Goal: Information Seeking & Learning: Understand process/instructions

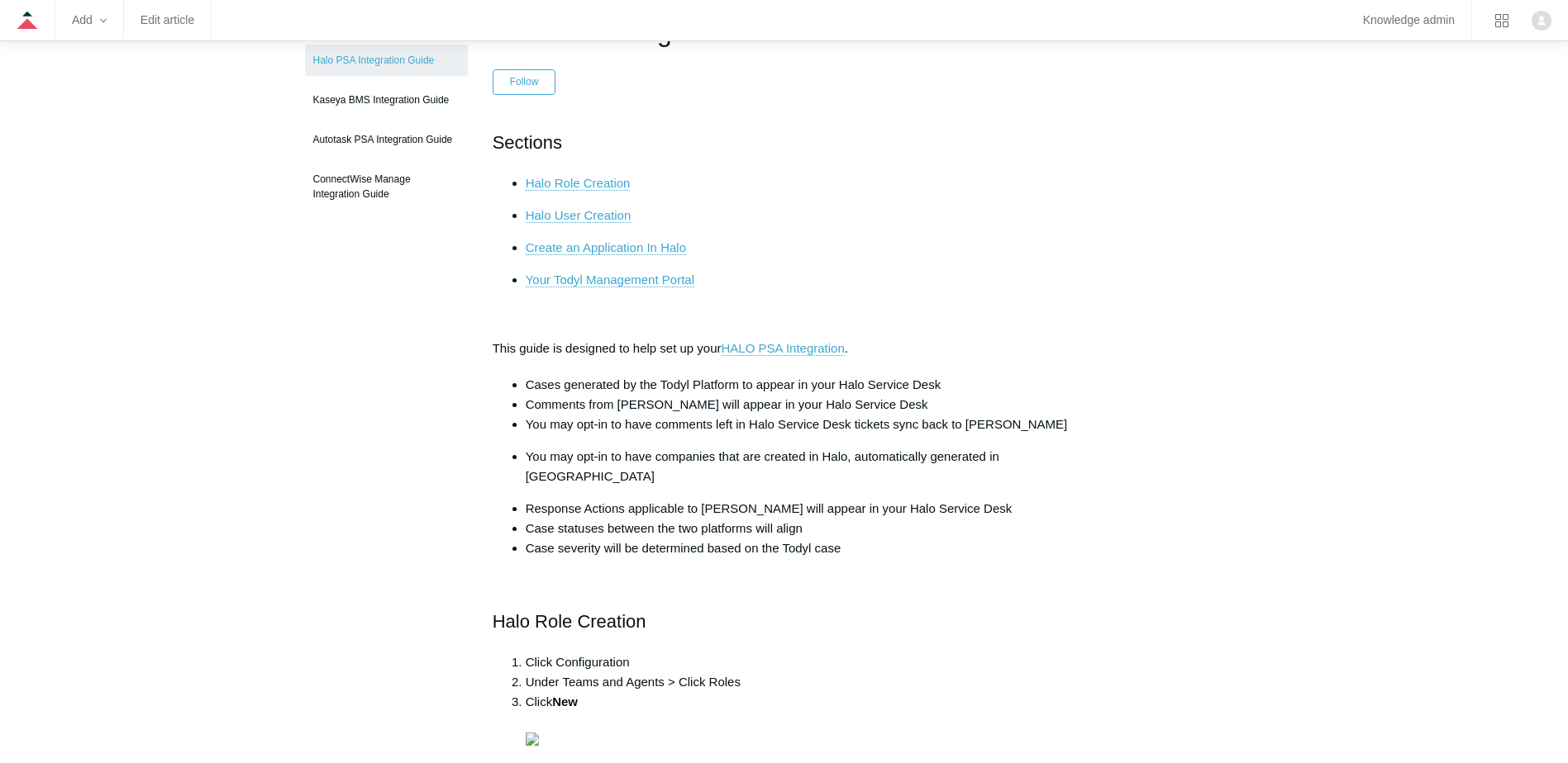
scroll to position [165, 0]
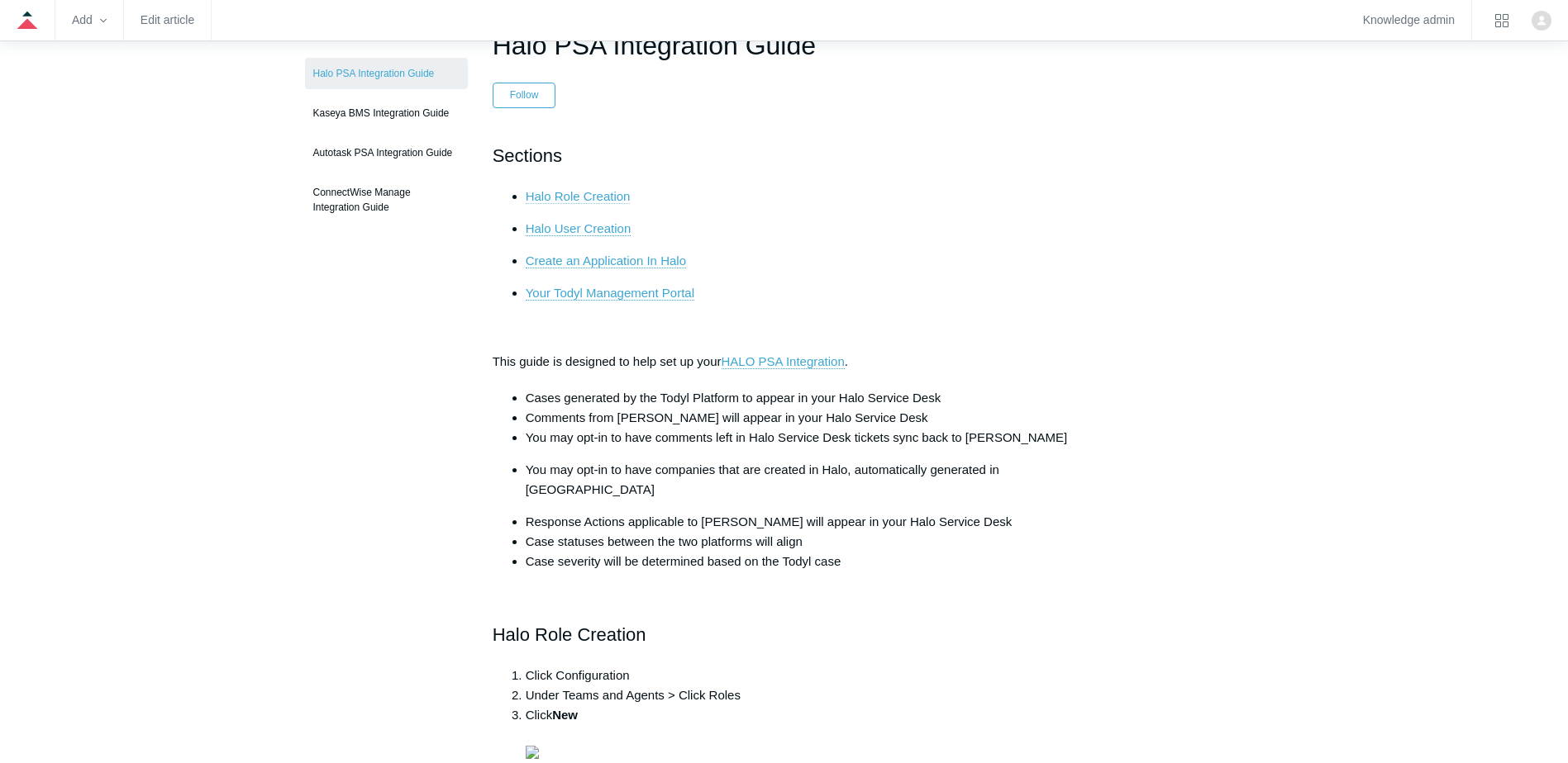
click at [594, 200] on link "Halo Role Creation" at bounding box center [578, 197] width 105 height 15
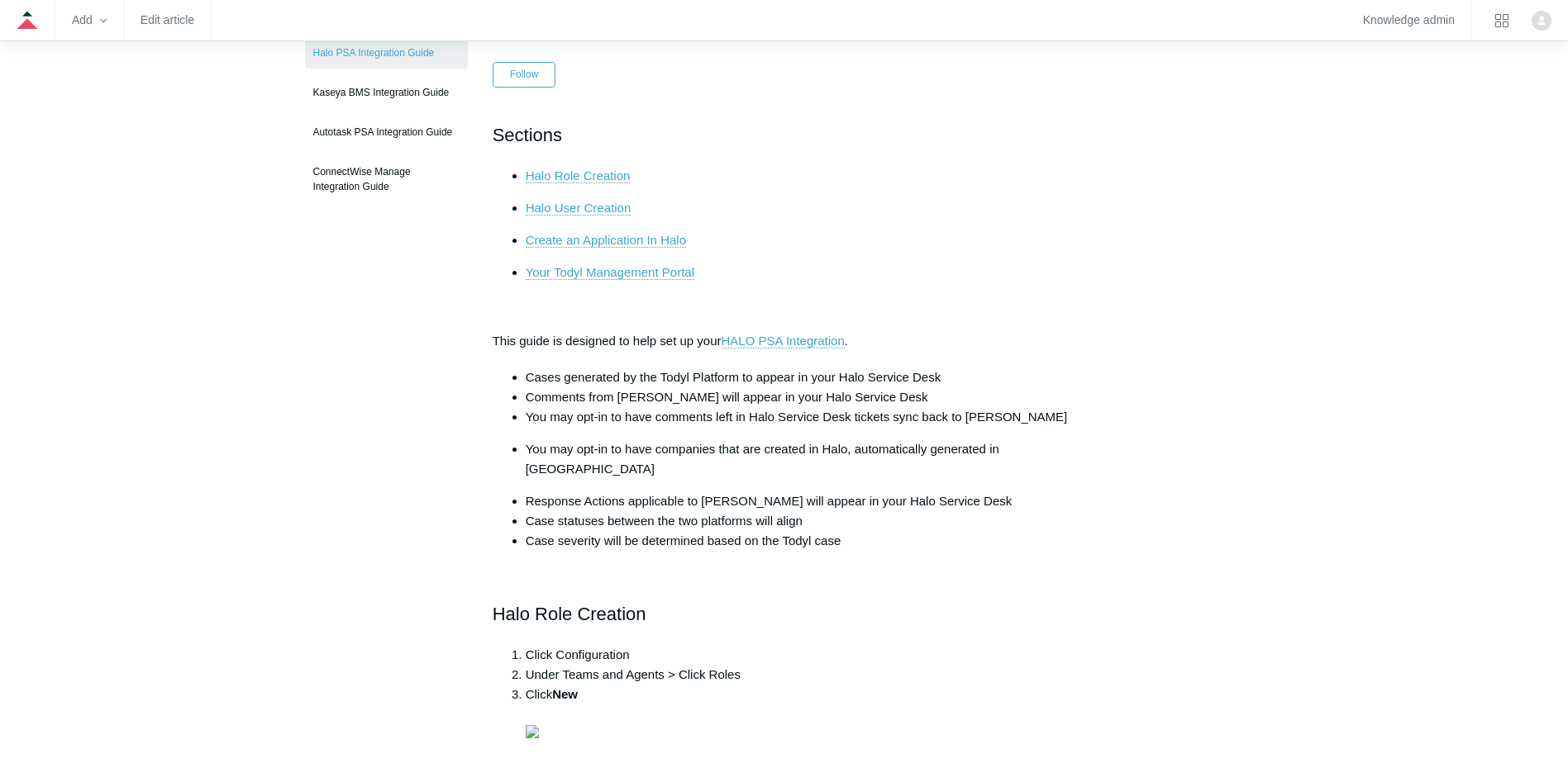
scroll to position [578, 0]
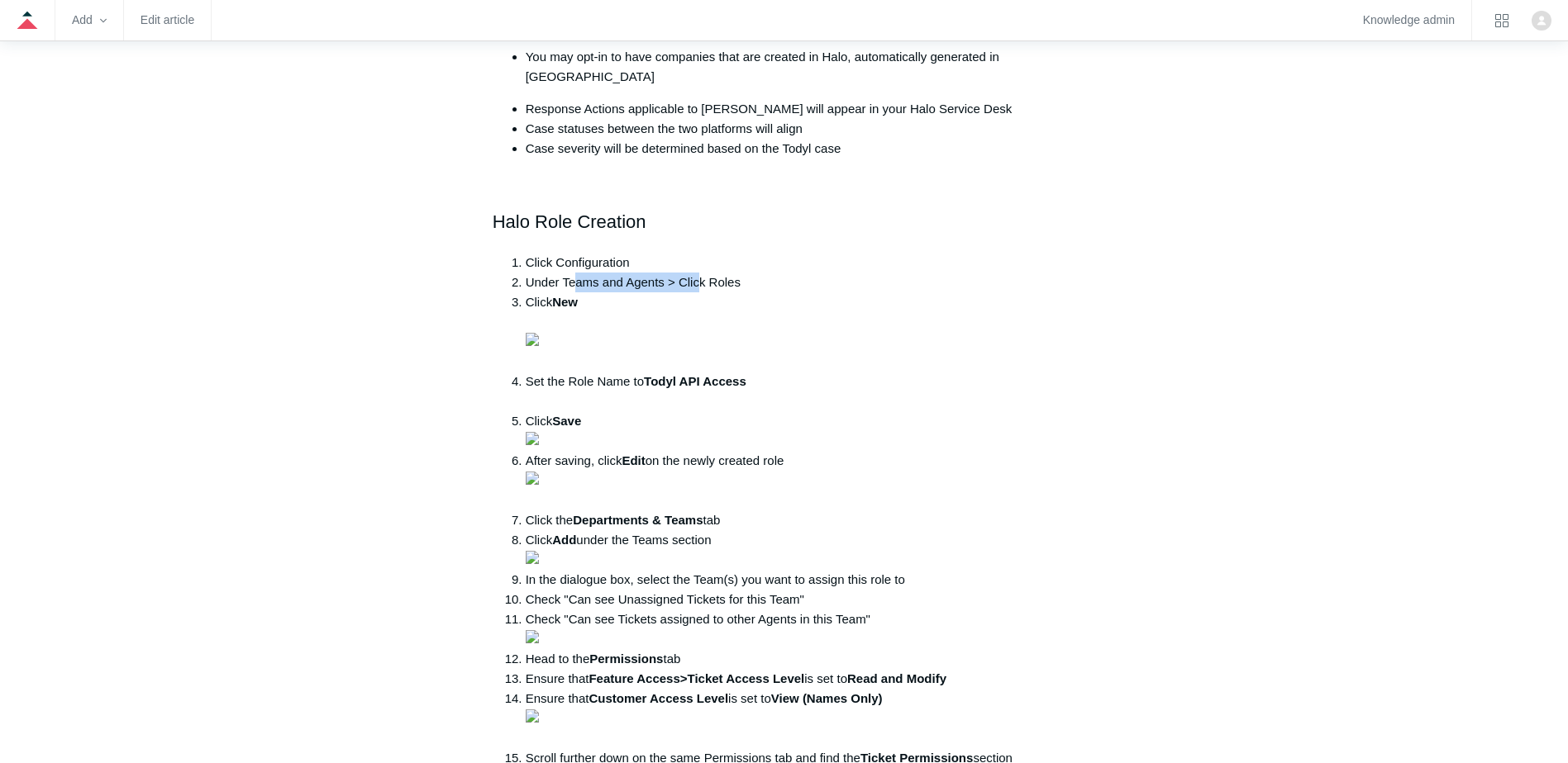
drag, startPoint x: 578, startPoint y: 256, endPoint x: 697, endPoint y: 266, distance: 119.4
click at [697, 273] on li "Under Teams and Agents > Click Roles" at bounding box center [801, 283] width 551 height 20
drag, startPoint x: 697, startPoint y: 266, endPoint x: 723, endPoint y: 271, distance: 26.5
click at [723, 273] on li "Under Teams and Agents > Click Roles" at bounding box center [801, 283] width 551 height 20
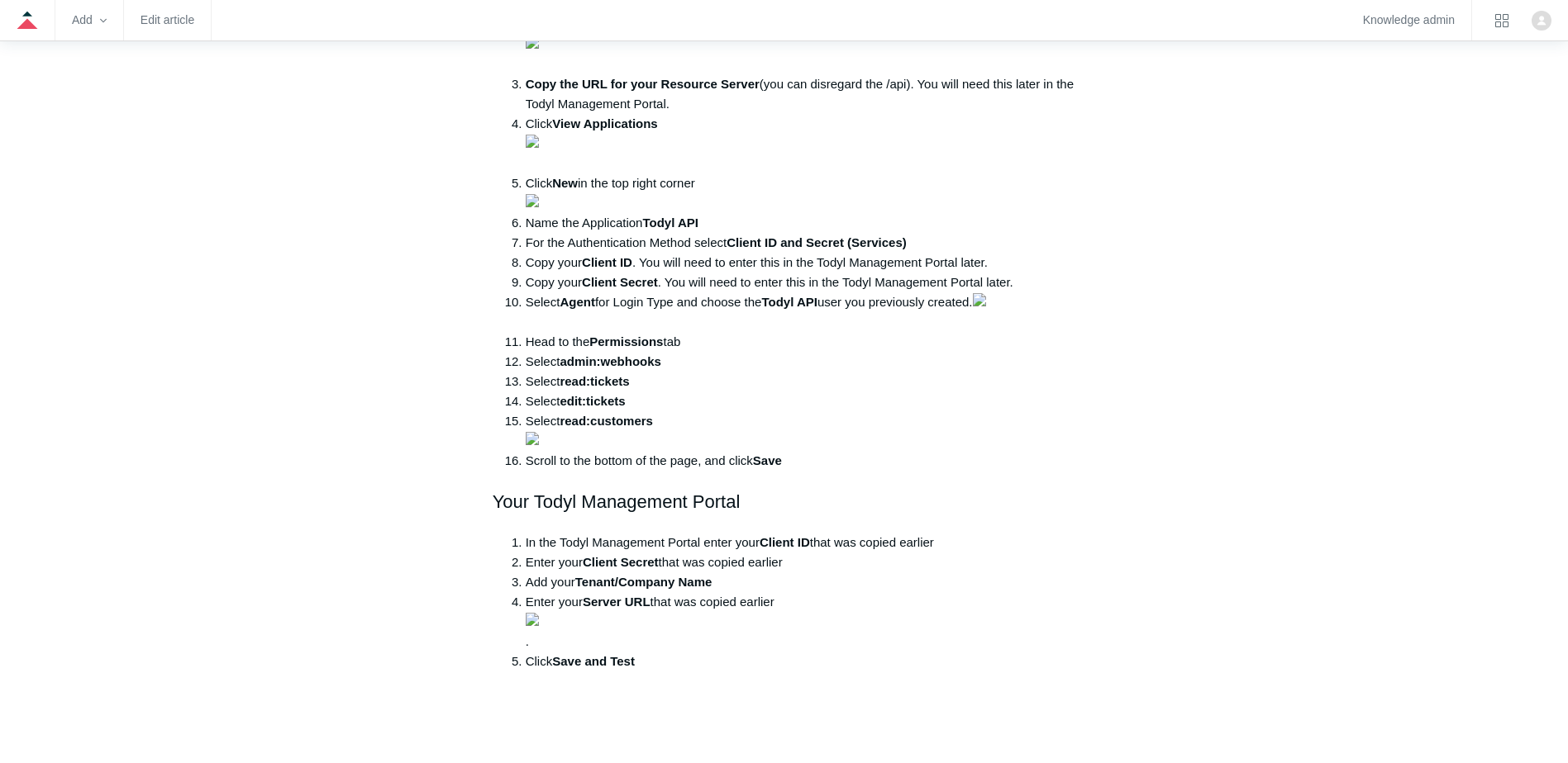
scroll to position [1817, 0]
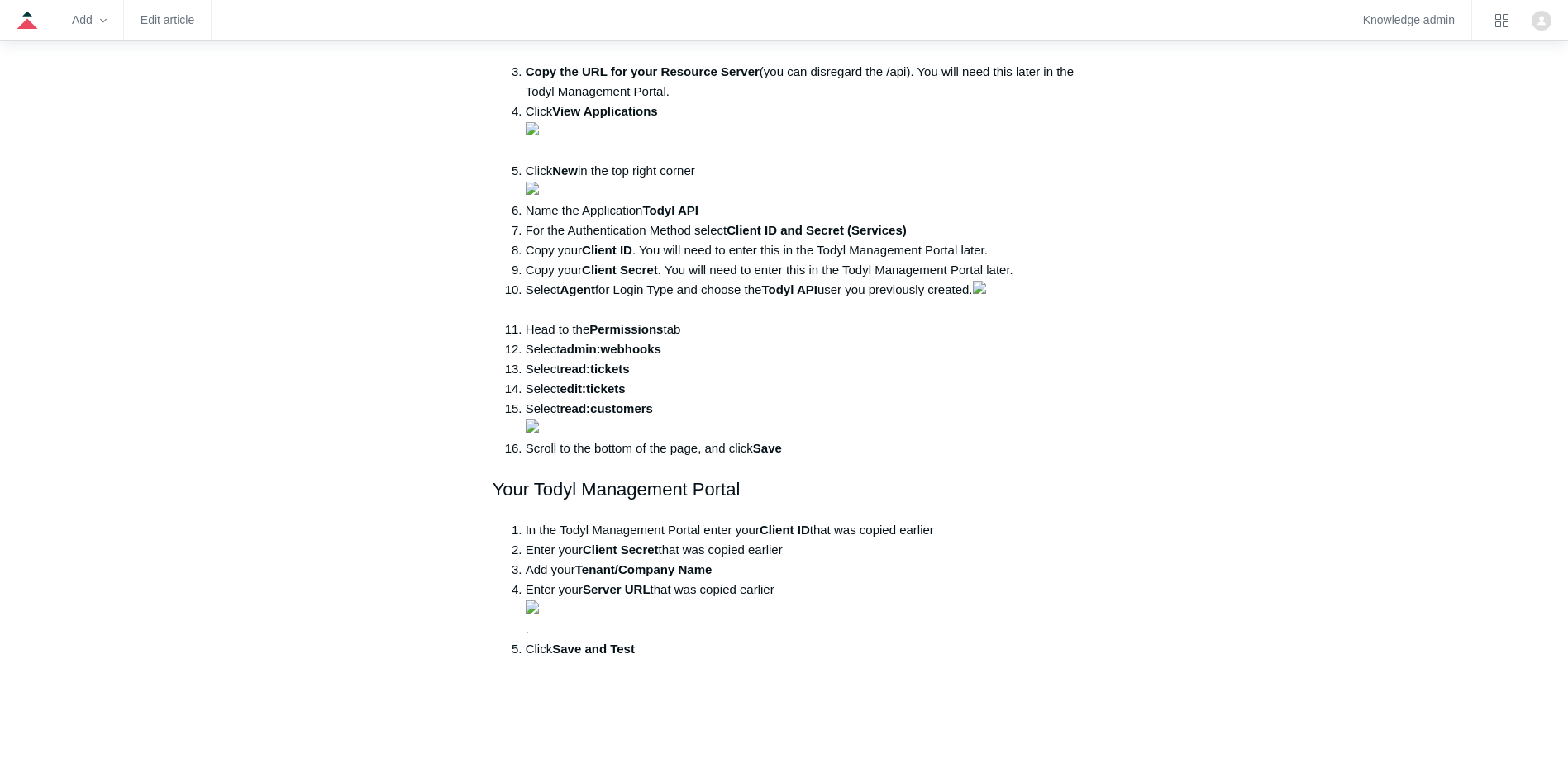
drag, startPoint x: 535, startPoint y: 407, endPoint x: 966, endPoint y: 410, distance: 431.0
drag, startPoint x: 966, startPoint y: 410, endPoint x: 871, endPoint y: 418, distance: 95.3
drag, startPoint x: 577, startPoint y: 400, endPoint x: 963, endPoint y: 400, distance: 386.0
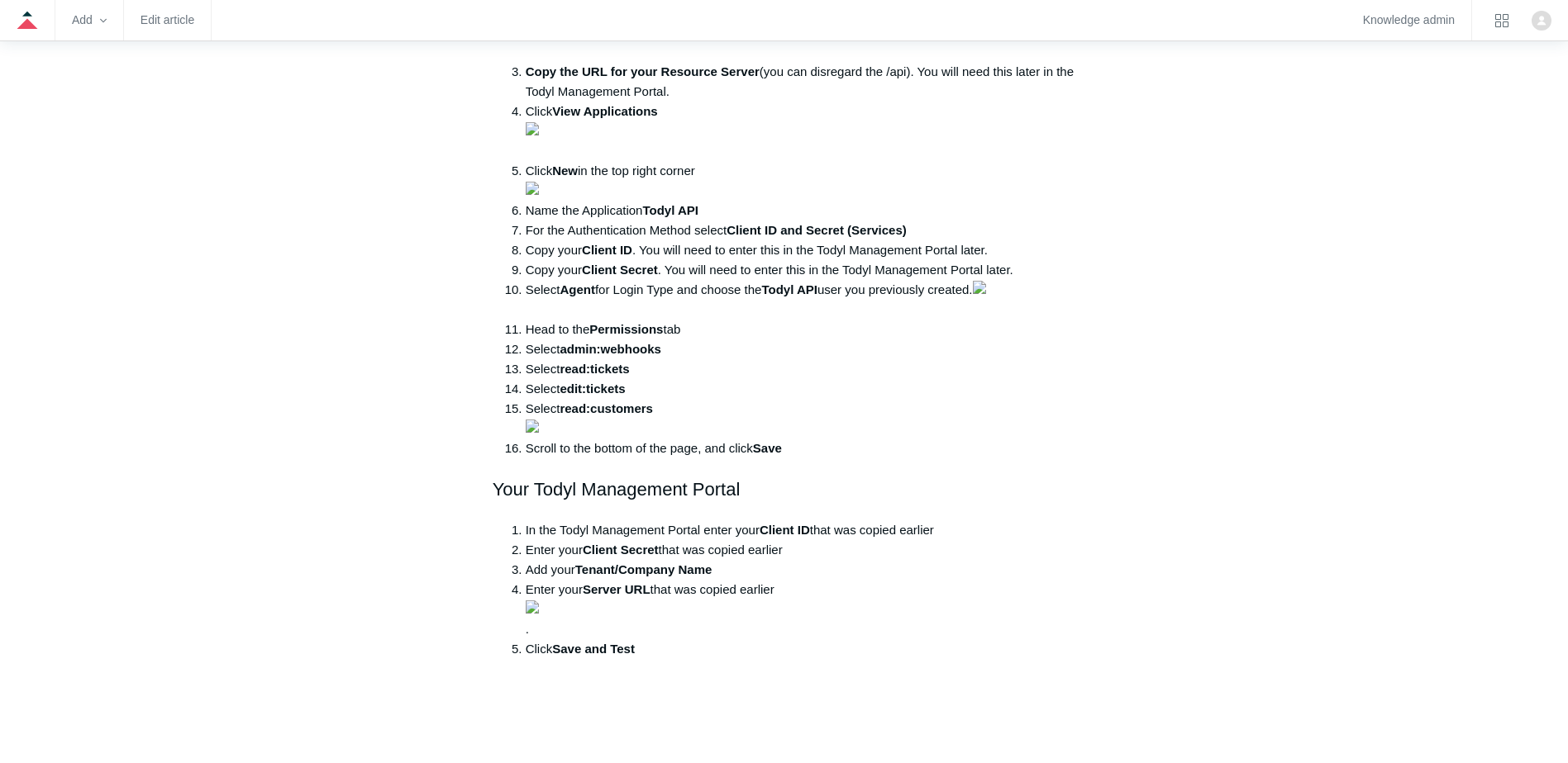
drag, startPoint x: 535, startPoint y: 424, endPoint x: 825, endPoint y: 426, distance: 290.0
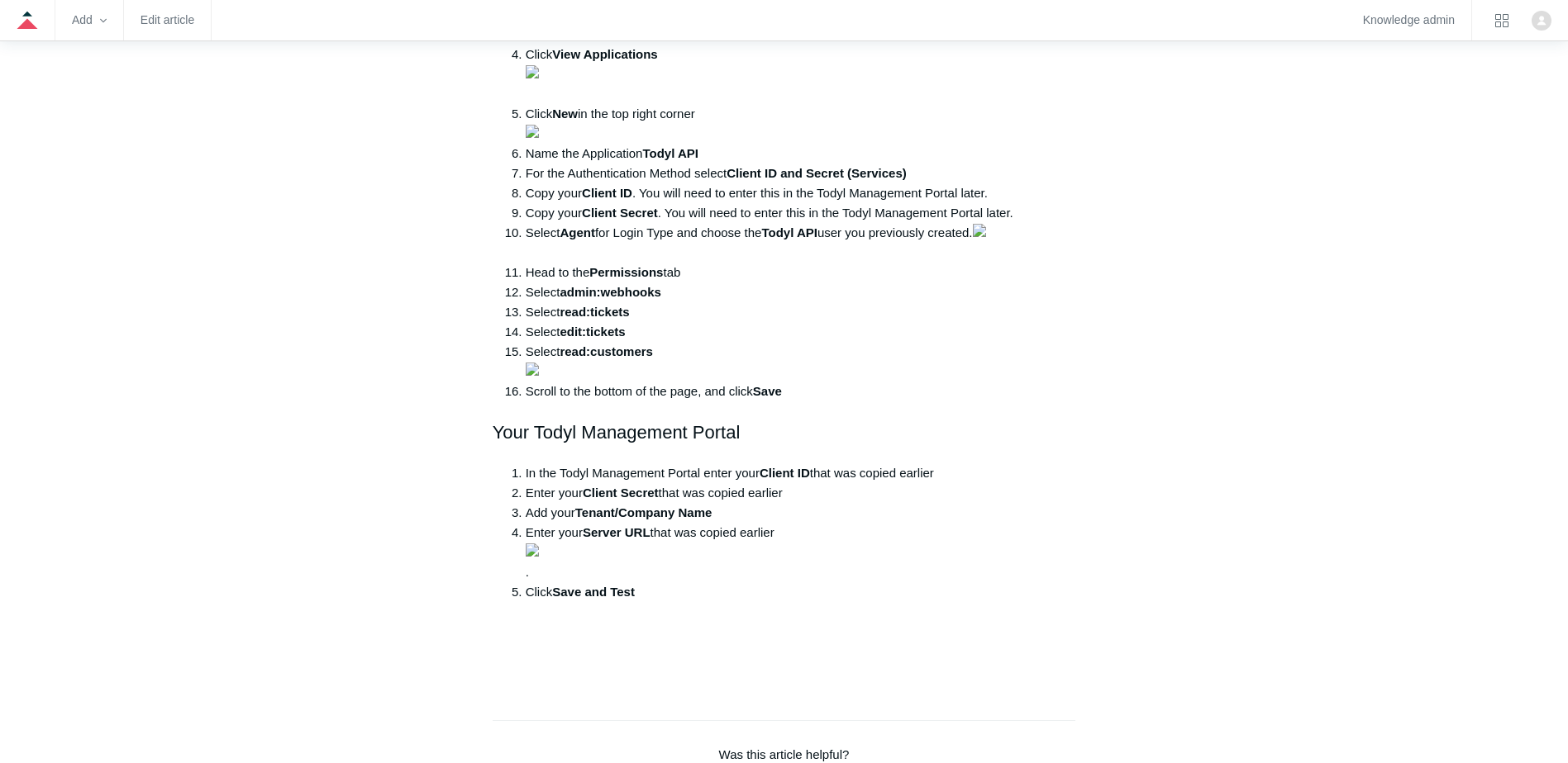
scroll to position [1900, 0]
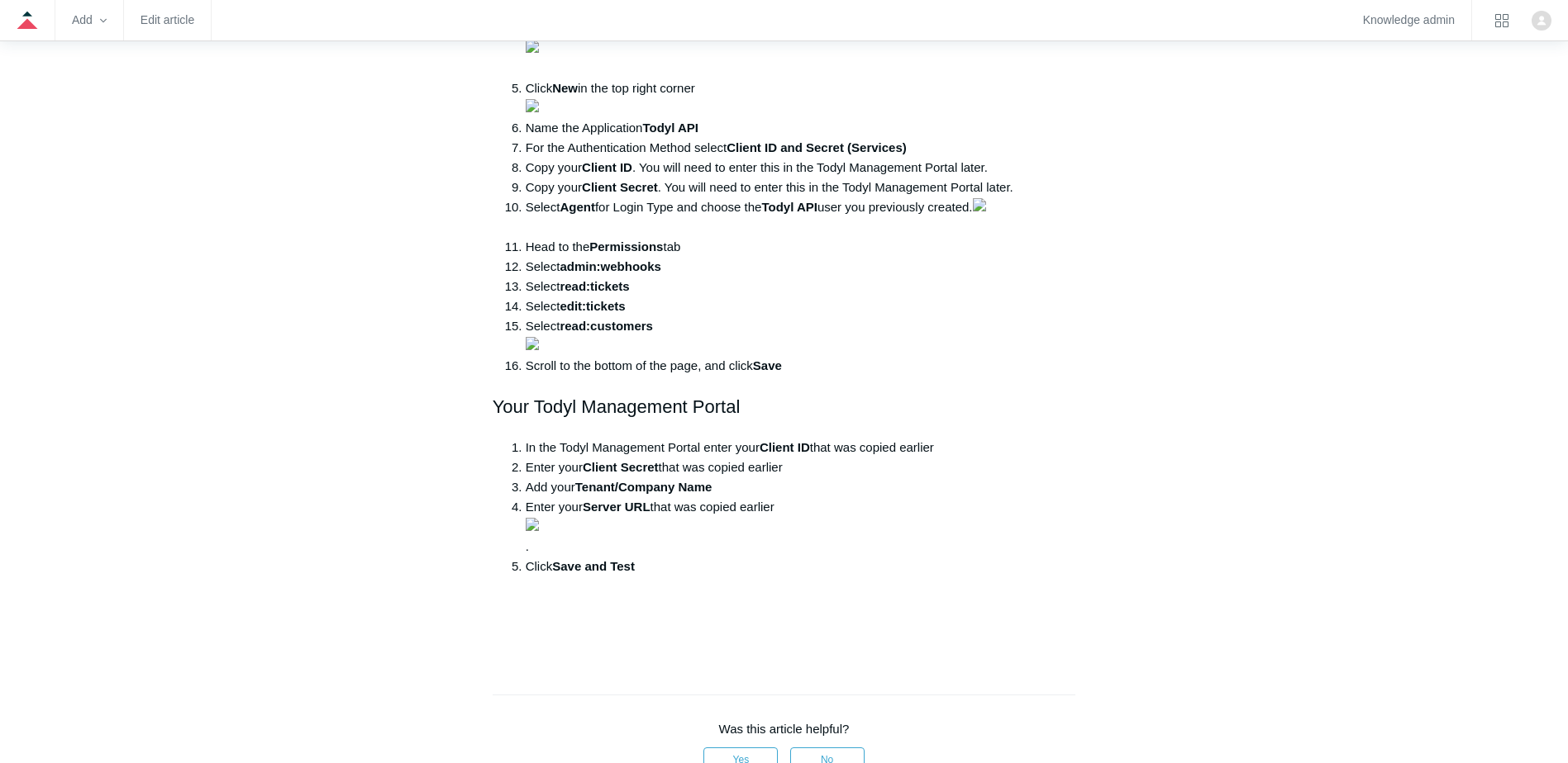
drag, startPoint x: 567, startPoint y: 347, endPoint x: 842, endPoint y: 344, distance: 275.0
drag, startPoint x: 842, startPoint y: 344, endPoint x: 623, endPoint y: 355, distance: 219.3
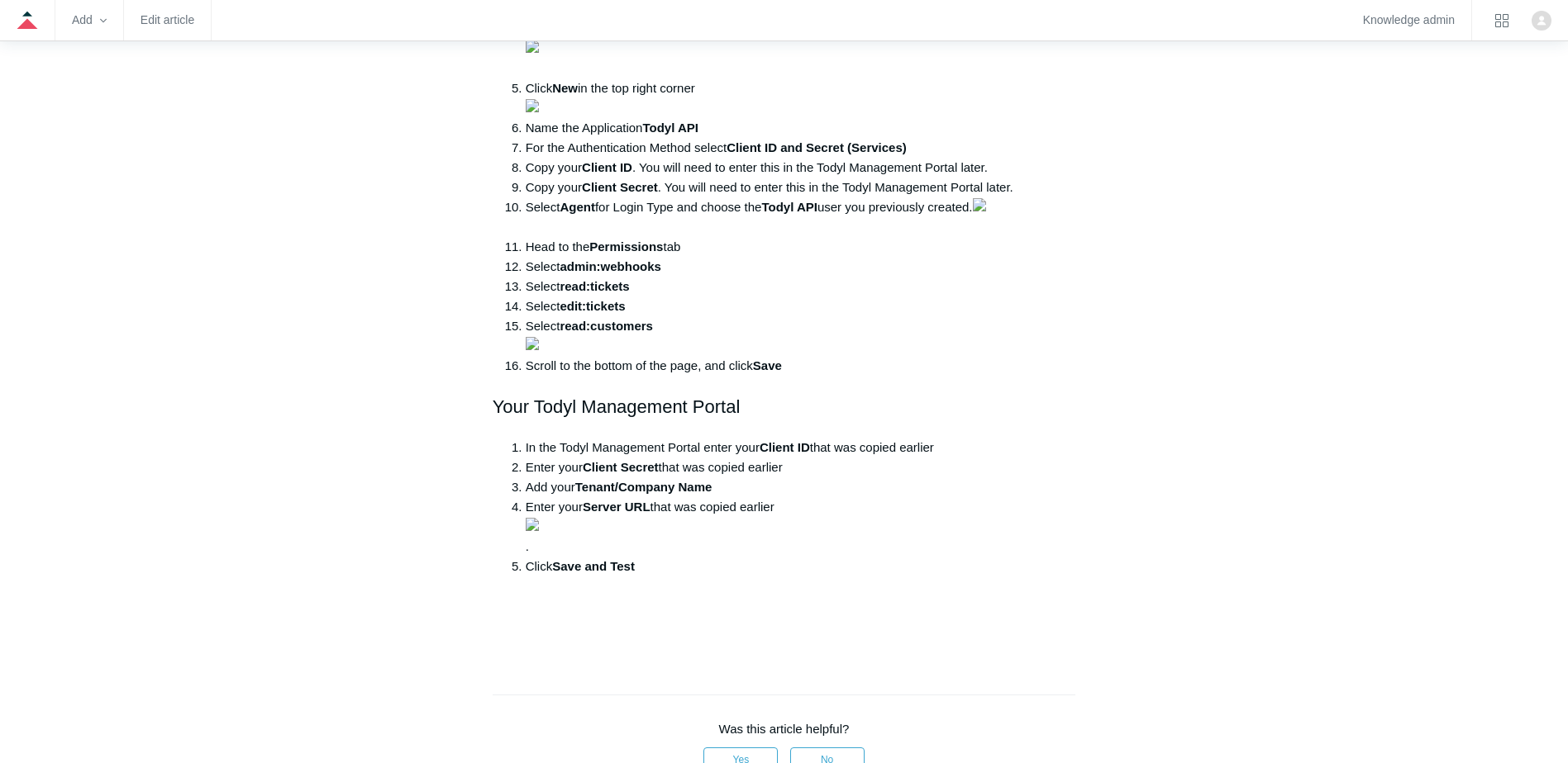
drag, startPoint x: 682, startPoint y: 343, endPoint x: 844, endPoint y: 343, distance: 162.0
drag, startPoint x: 844, startPoint y: 343, endPoint x: 728, endPoint y: 359, distance: 117.1
drag, startPoint x: 573, startPoint y: 362, endPoint x: 891, endPoint y: 360, distance: 318.0
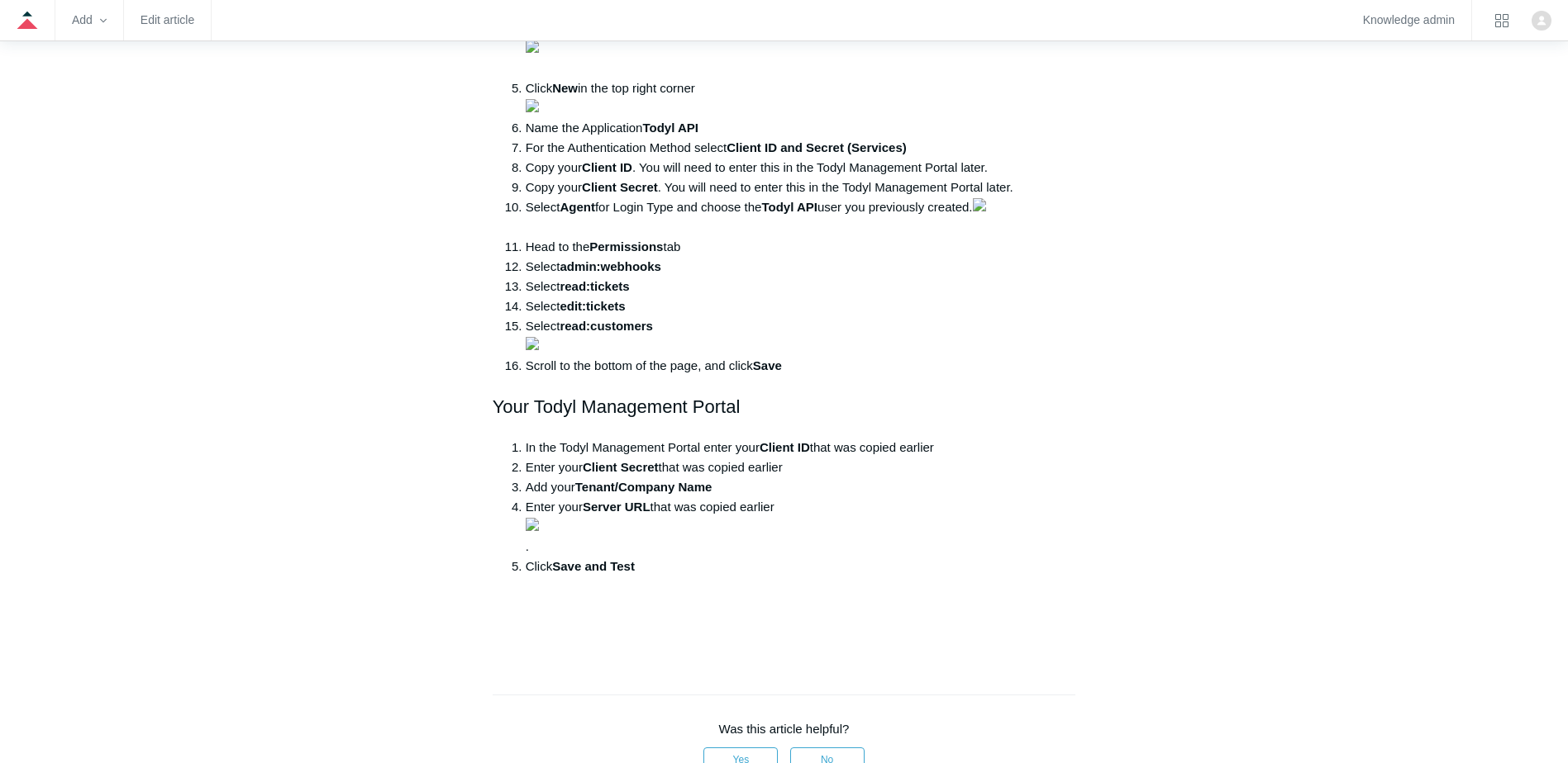
drag, startPoint x: 891, startPoint y: 360, endPoint x: 798, endPoint y: 373, distance: 93.9
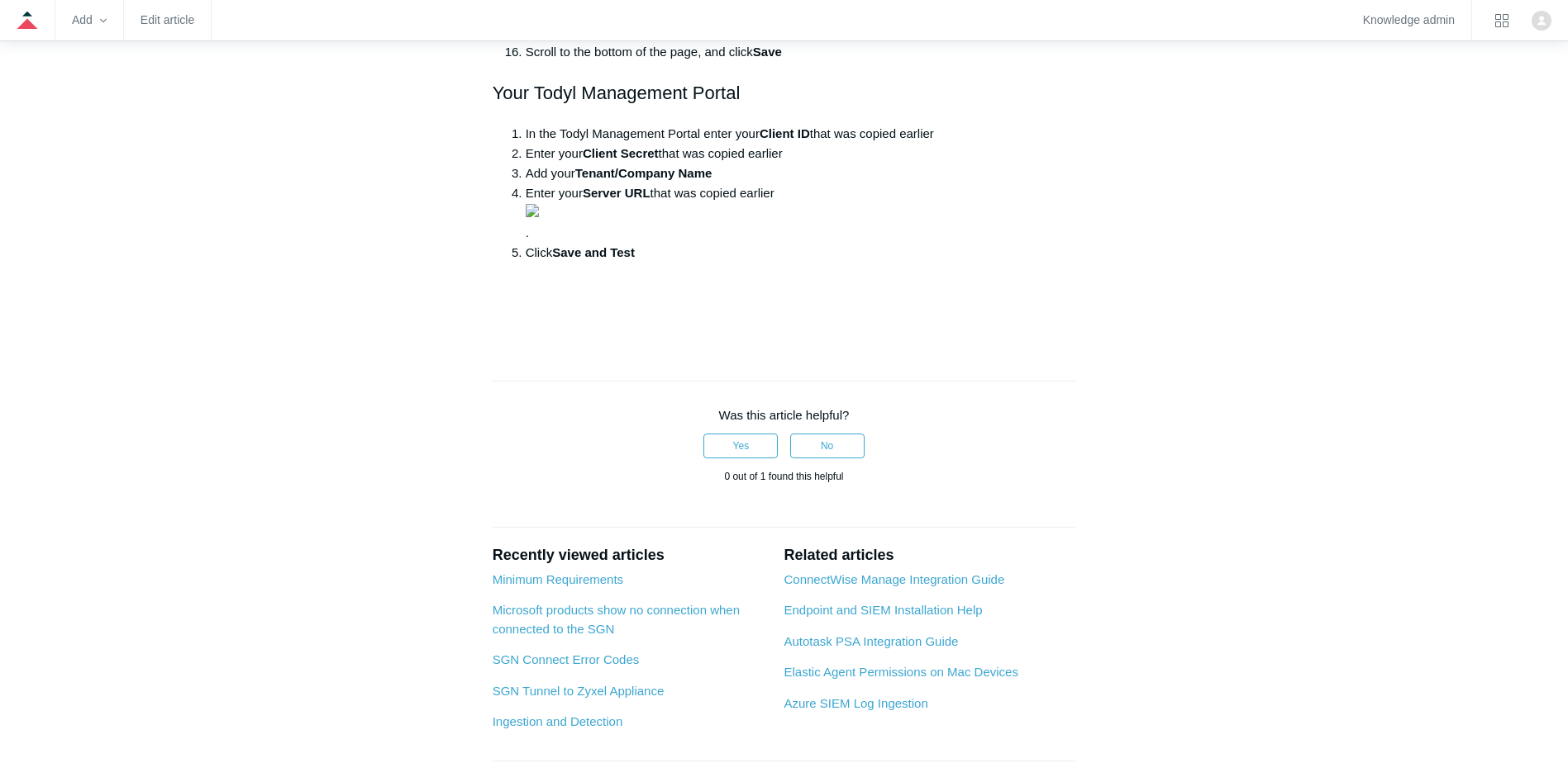
scroll to position [2314, 0]
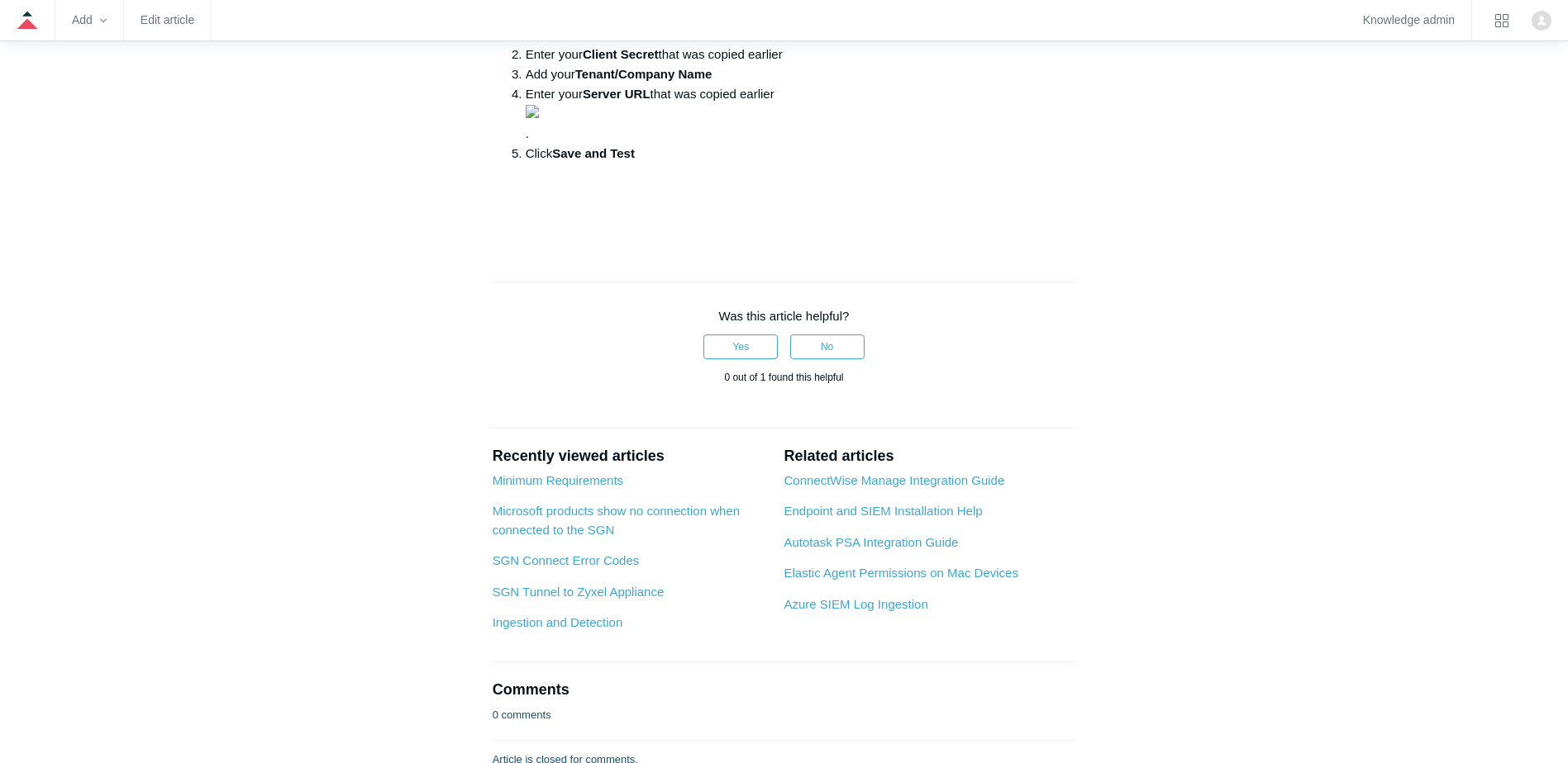
drag, startPoint x: 617, startPoint y: 370, endPoint x: 818, endPoint y: 366, distance: 201.0
drag, startPoint x: 710, startPoint y: 382, endPoint x: 790, endPoint y: 382, distance: 80.0
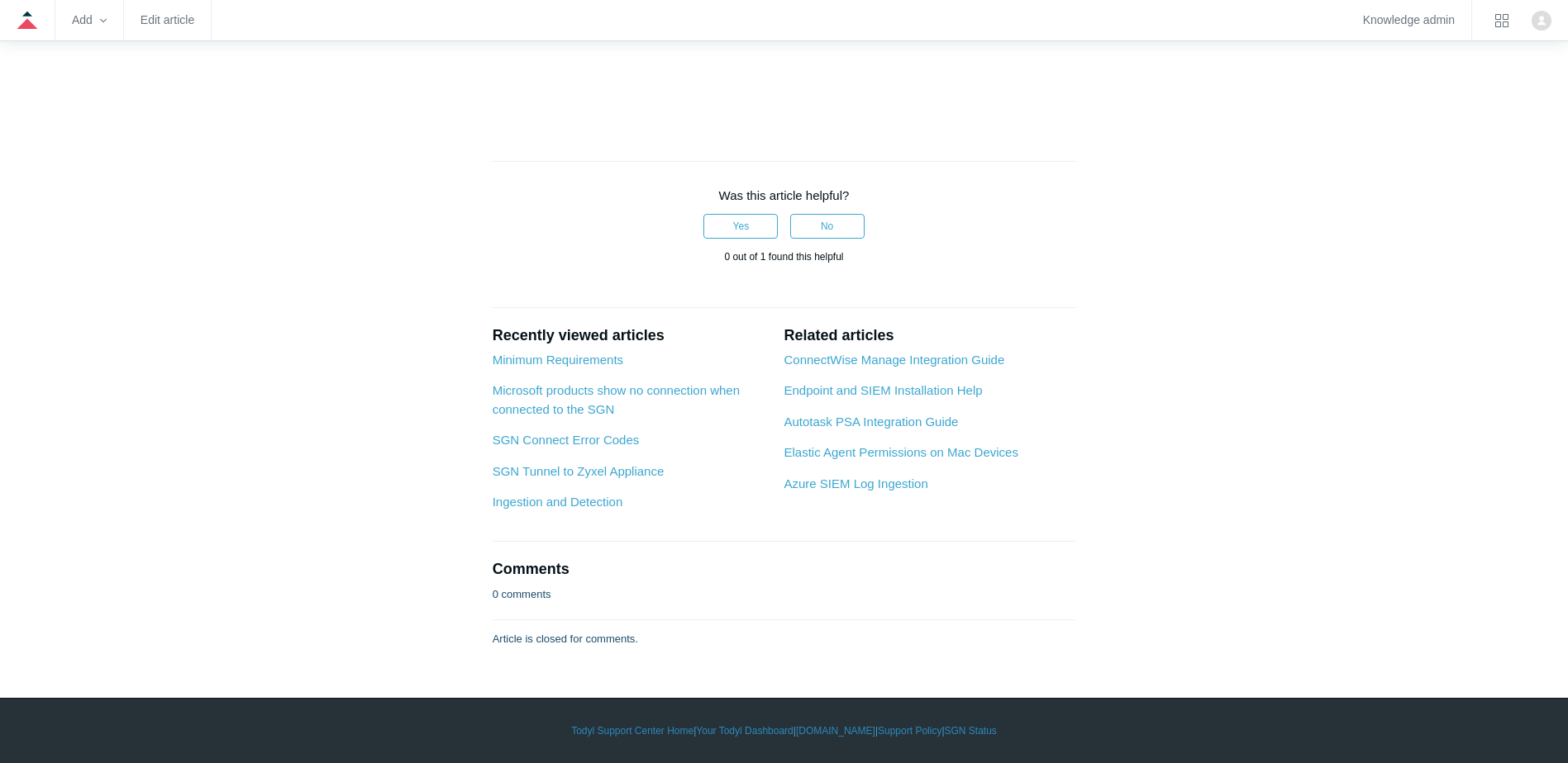
scroll to position [2478, 0]
drag, startPoint x: 740, startPoint y: 505, endPoint x: 899, endPoint y: 501, distance: 159.1
drag, startPoint x: 589, startPoint y: 545, endPoint x: 682, endPoint y: 543, distance: 93.0
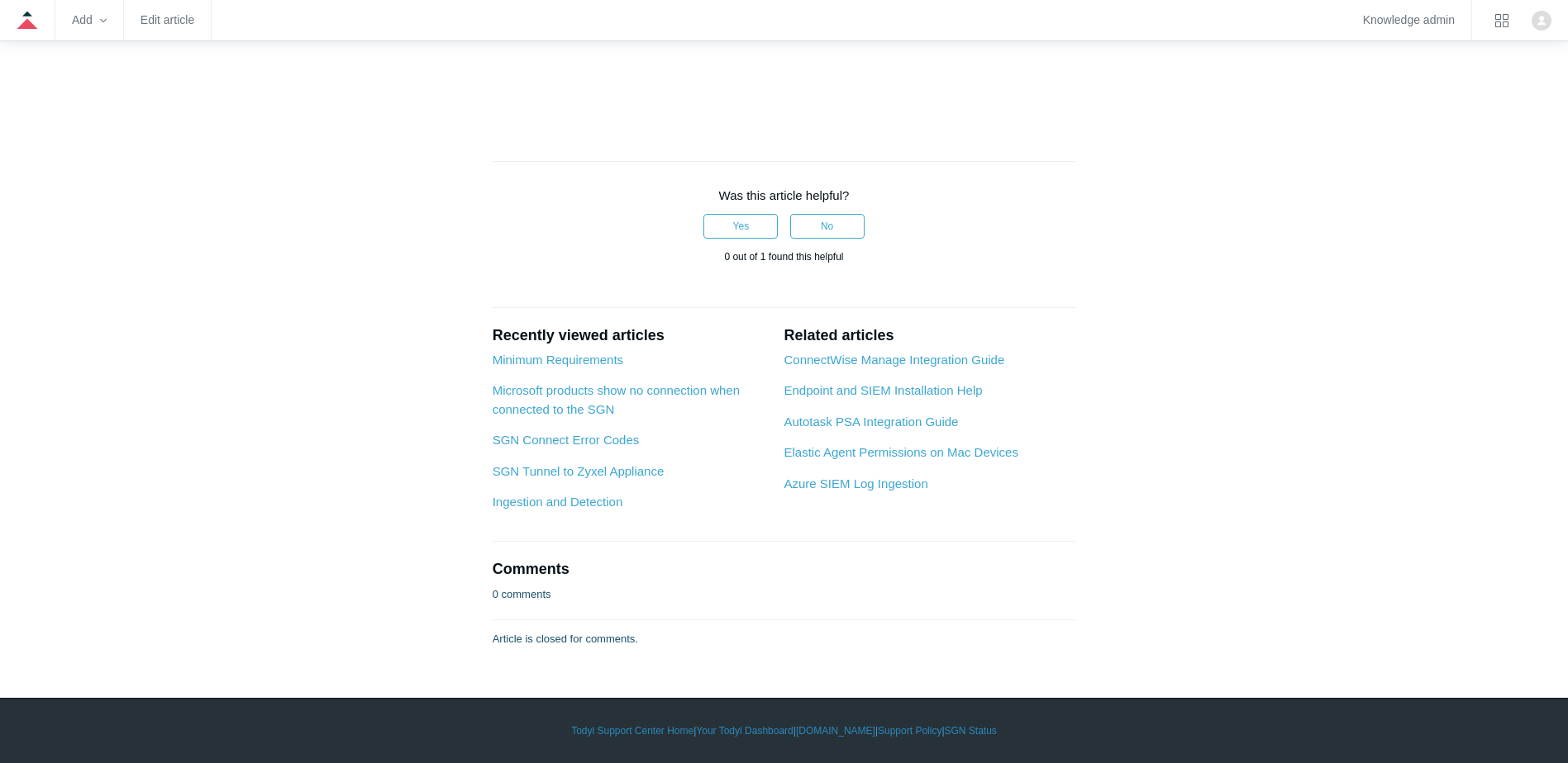
drag, startPoint x: 682, startPoint y: 543, endPoint x: 777, endPoint y: 564, distance: 97.3
drag, startPoint x: 611, startPoint y: 571, endPoint x: 925, endPoint y: 574, distance: 314.0
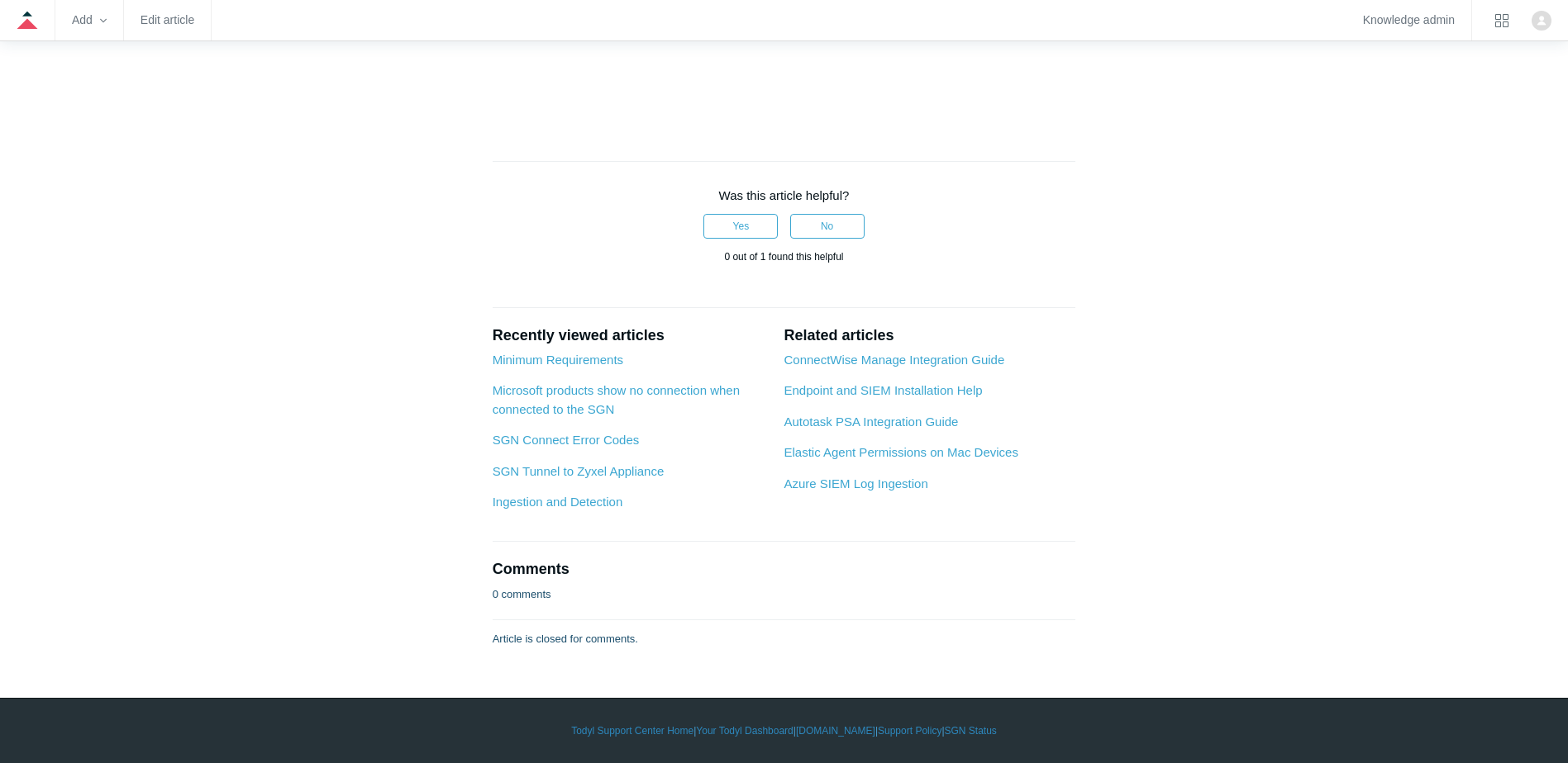
drag, startPoint x: 527, startPoint y: 480, endPoint x: 929, endPoint y: 480, distance: 402.0
drag, startPoint x: 653, startPoint y: 498, endPoint x: 690, endPoint y: 498, distance: 37.0
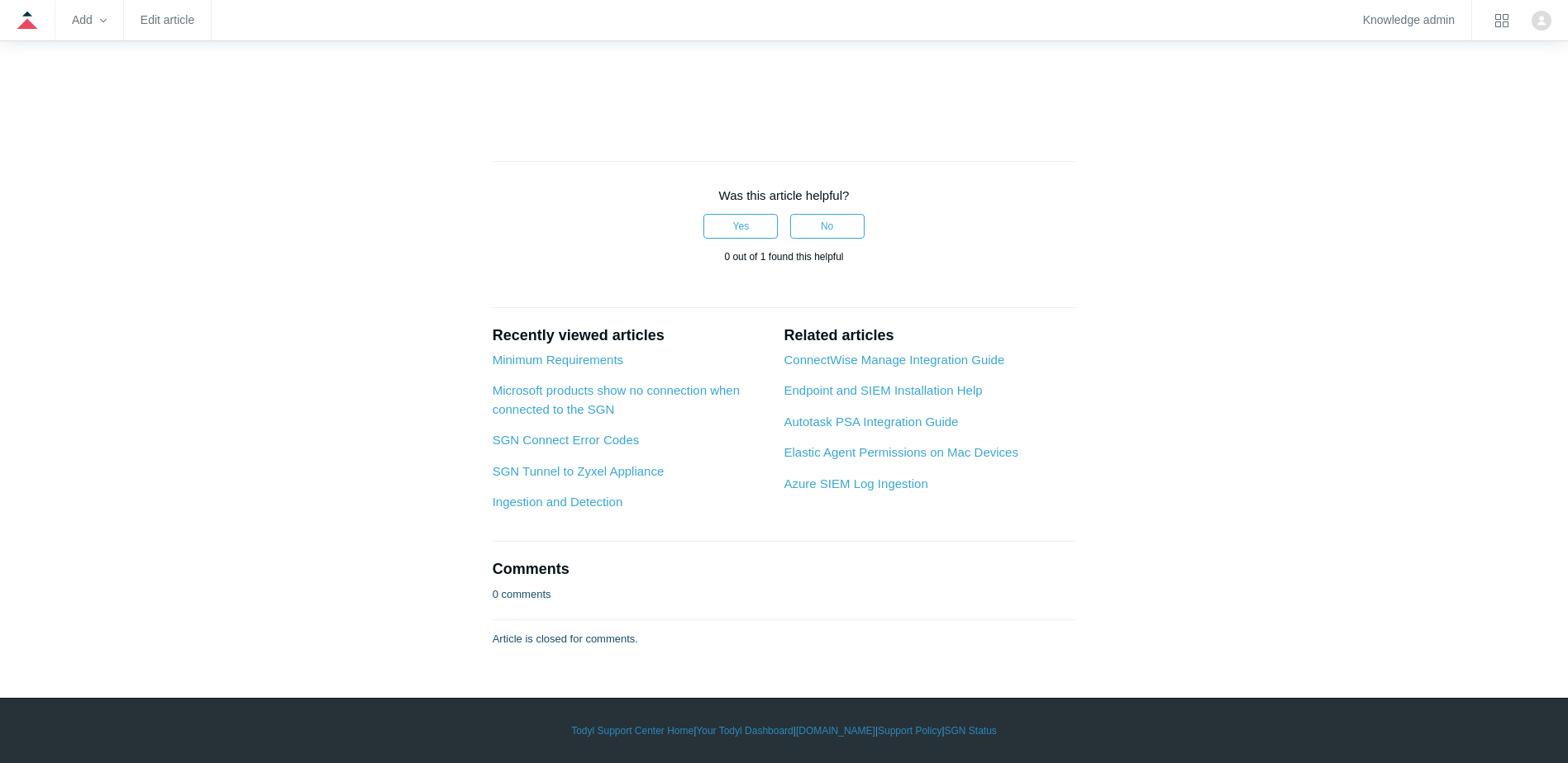
drag, startPoint x: 554, startPoint y: 518, endPoint x: 715, endPoint y: 518, distance: 161.0
drag, startPoint x: 526, startPoint y: 382, endPoint x: 795, endPoint y: 381, distance: 269.0
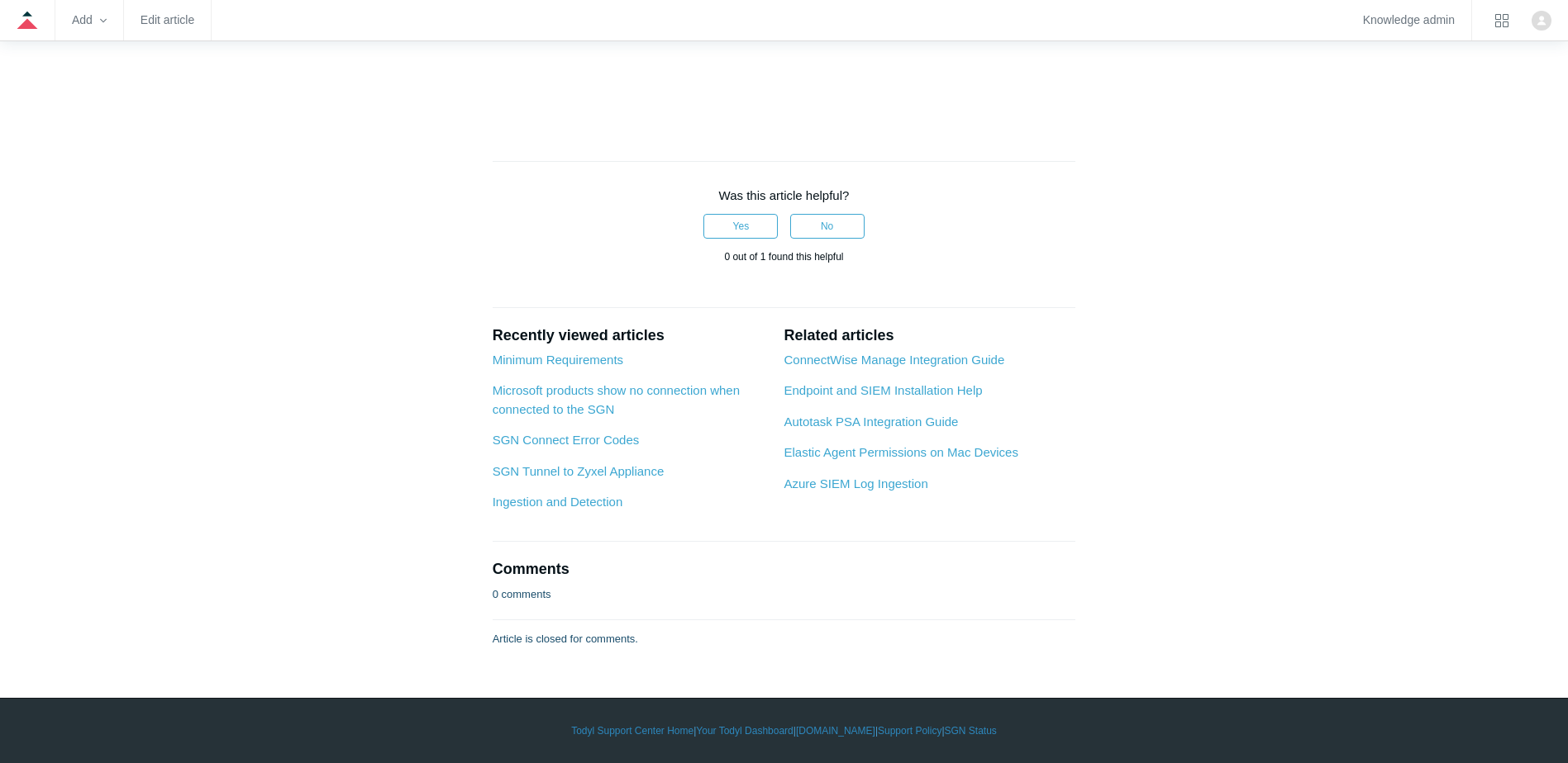
scroll to position [6280, 0]
drag, startPoint x: 544, startPoint y: 275, endPoint x: 809, endPoint y: 271, distance: 265.0
drag, startPoint x: 535, startPoint y: 295, endPoint x: 759, endPoint y: 287, distance: 224.1
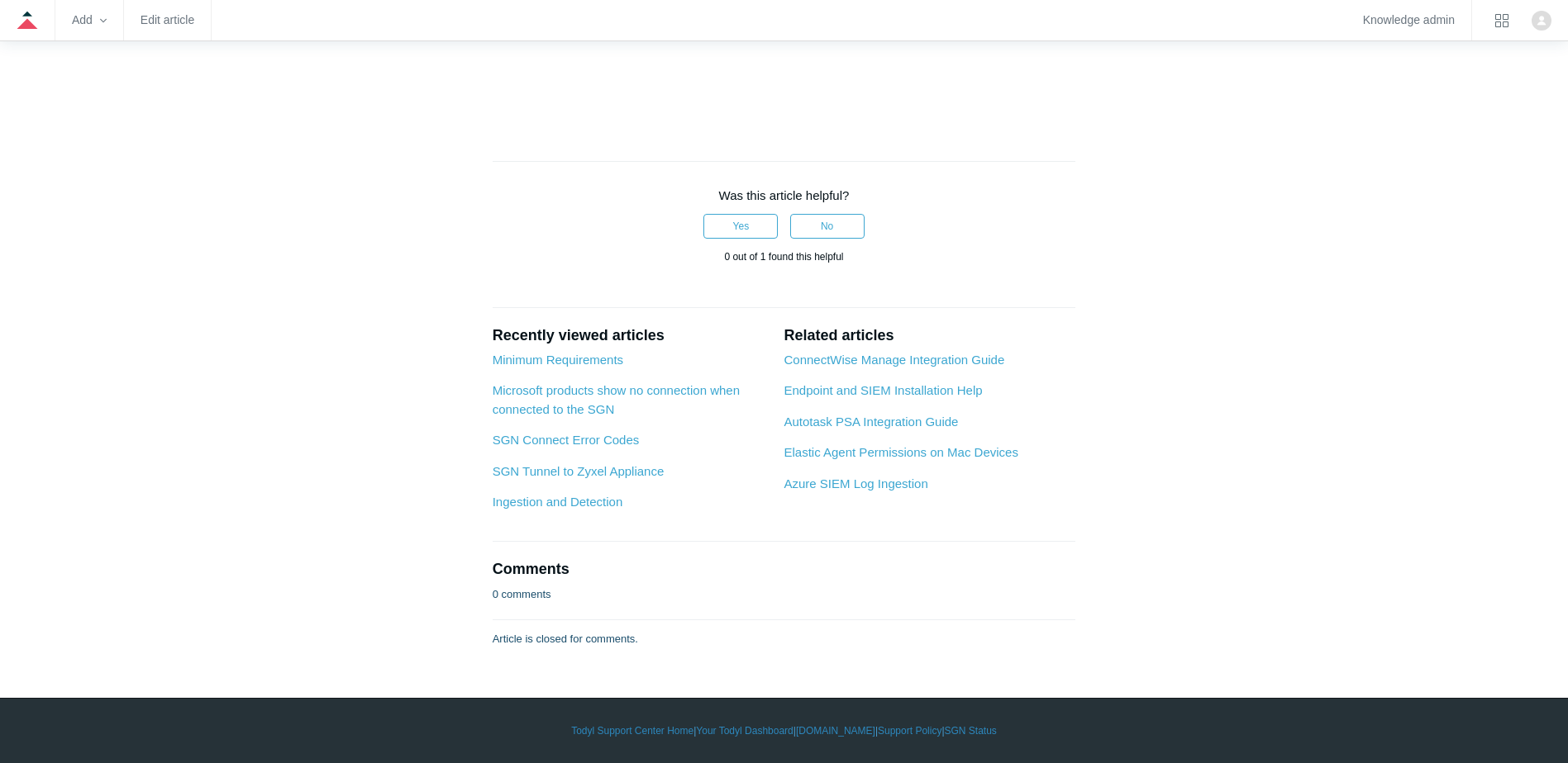
drag, startPoint x: 759, startPoint y: 287, endPoint x: 790, endPoint y: 310, distance: 38.6
drag, startPoint x: 789, startPoint y: 294, endPoint x: 903, endPoint y: 290, distance: 114.1
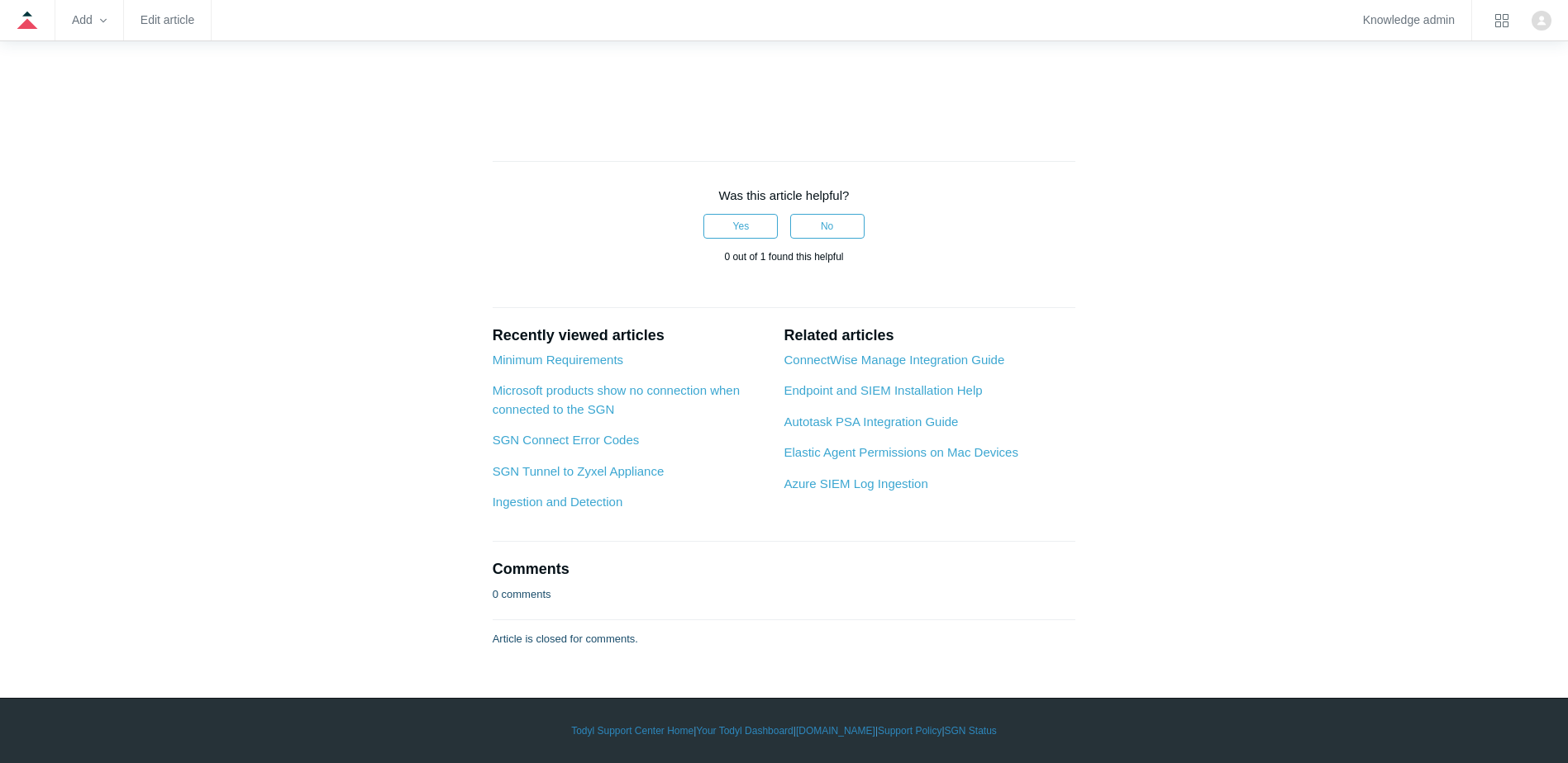
drag, startPoint x: 903, startPoint y: 290, endPoint x: 878, endPoint y: 306, distance: 29.7
drag, startPoint x: 925, startPoint y: 285, endPoint x: 1022, endPoint y: 298, distance: 97.9
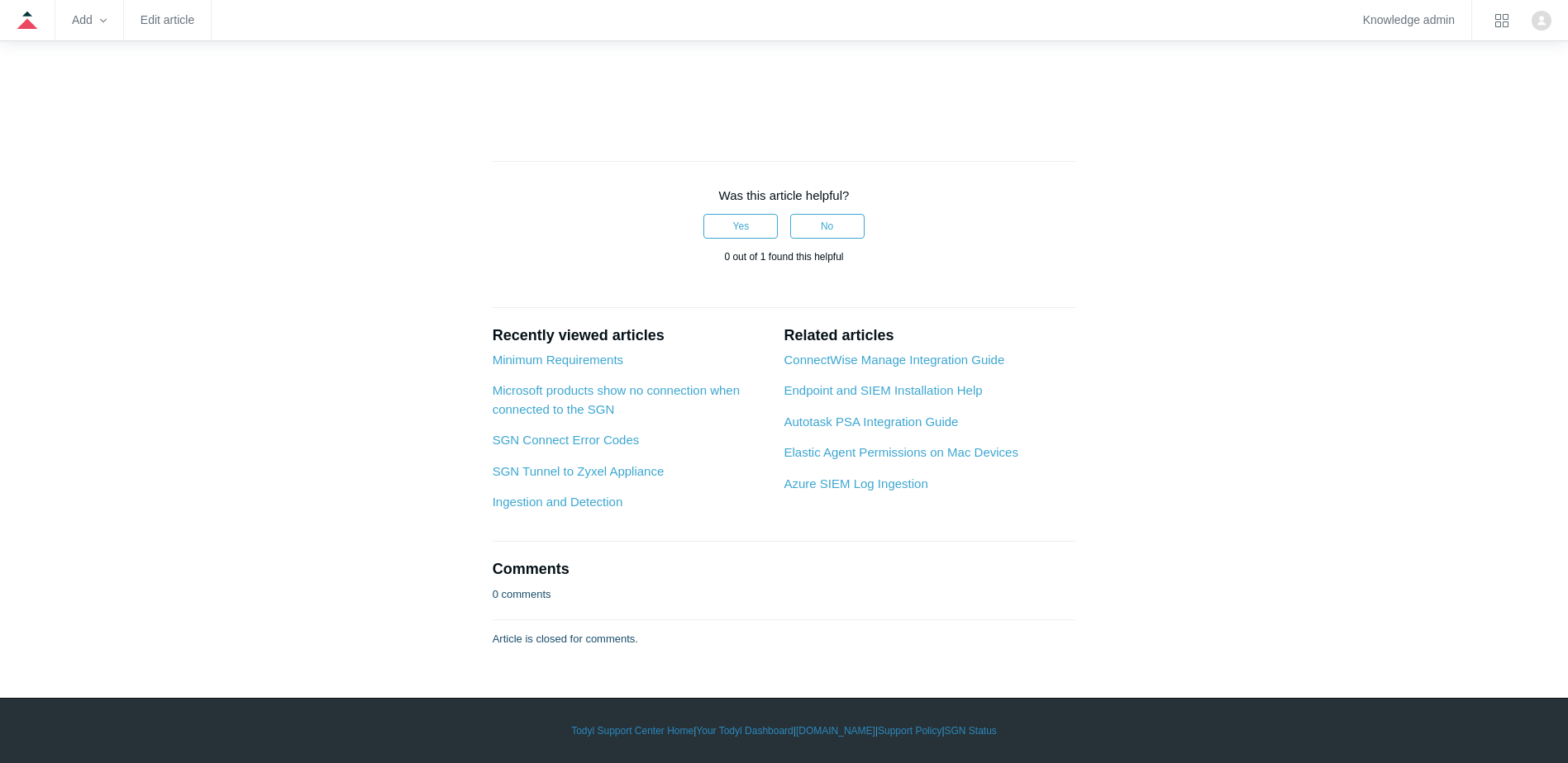
drag, startPoint x: 736, startPoint y: 323, endPoint x: 659, endPoint y: 322, distance: 77.0
